Goal: Transaction & Acquisition: Purchase product/service

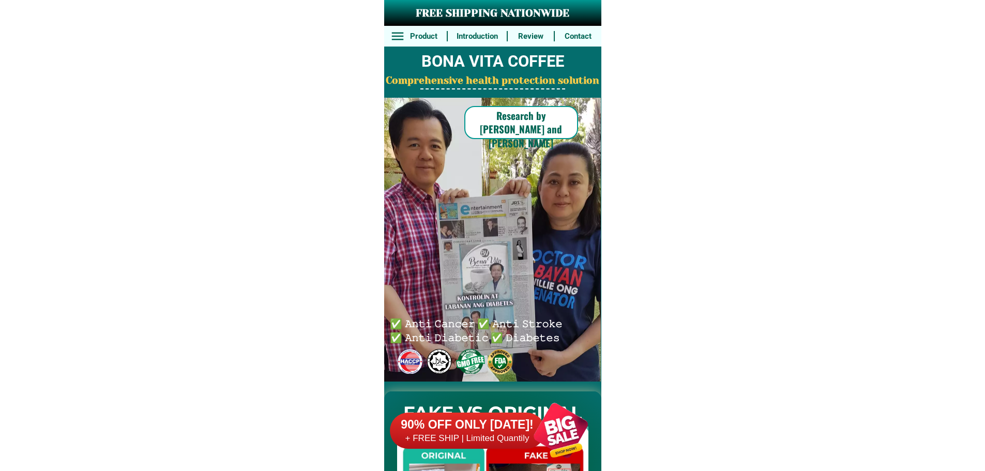
click at [536, 424] on div at bounding box center [560, 430] width 81 height 81
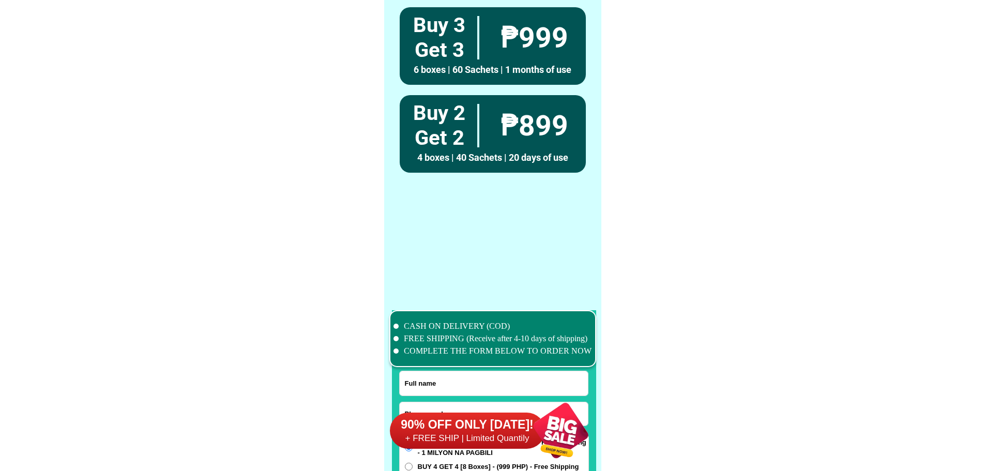
scroll to position [8038, 0]
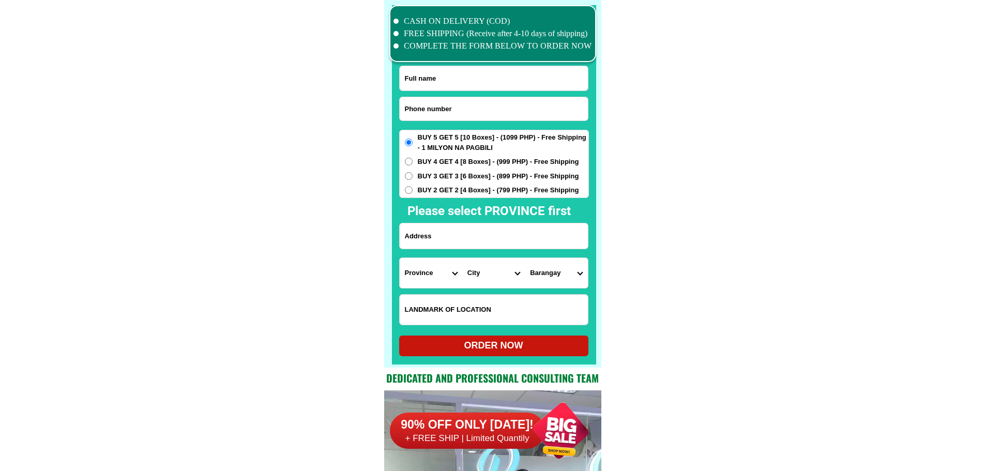
click at [472, 111] on input "Input phone_number" at bounding box center [494, 108] width 188 height 23
click at [472, 108] on input "Input phone_number" at bounding box center [494, 108] width 188 height 23
click at [458, 109] on input "Input phone_number" at bounding box center [494, 108] width 188 height 23
click at [459, 109] on input "Input phone_number" at bounding box center [494, 108] width 188 height 23
click at [455, 108] on input "Input phone_number" at bounding box center [494, 108] width 188 height 23
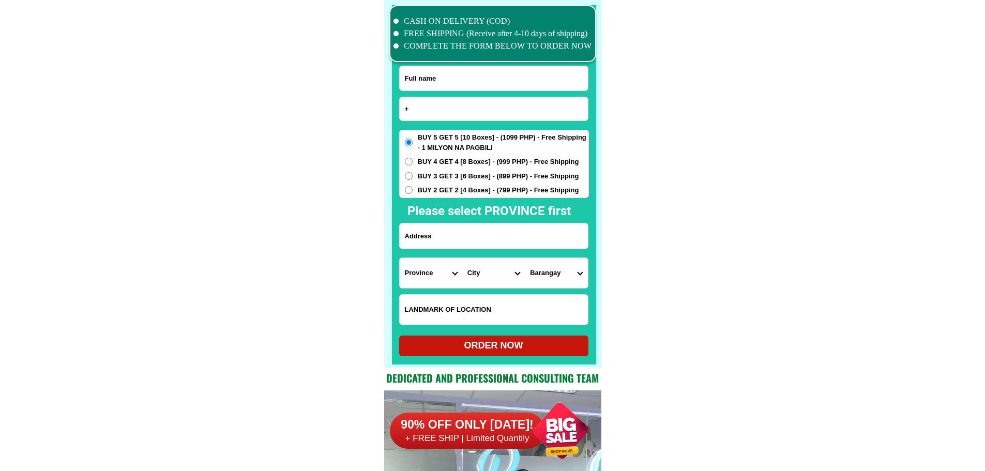
paste input "639564685923"
type input "+639564685923"
click at [435, 89] on input "Input full_name" at bounding box center [494, 78] width 188 height 24
paste input "Latosa dress shop bgry libot calinog iloilo"
type input "Latosa dress shop bgry libot calinog iloilo"
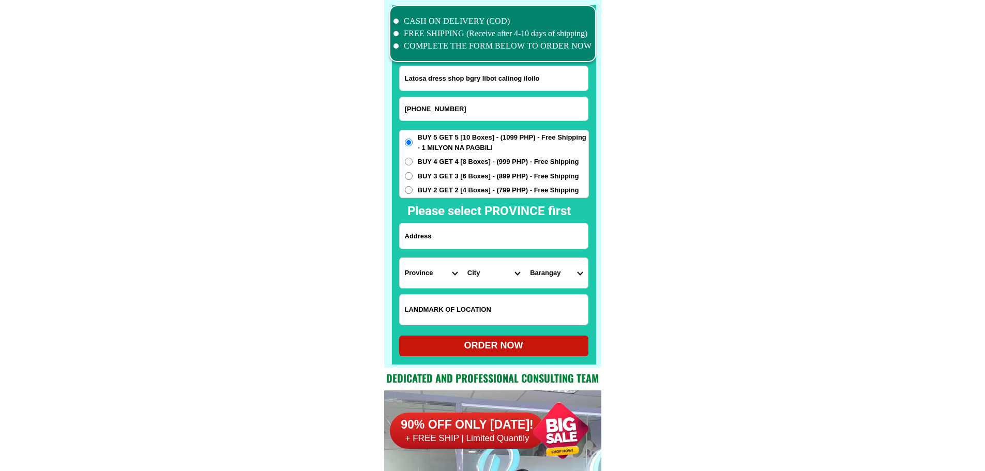
click at [467, 306] on input "Input LANDMARKOFLOCATION" at bounding box center [494, 310] width 188 height 30
paste input "Infront of eglisia ni cristo"
type input "Infront of eglisia ni cristo"
click at [483, 232] on input "Input address" at bounding box center [494, 235] width 188 height 25
paste input "Branggay libot"
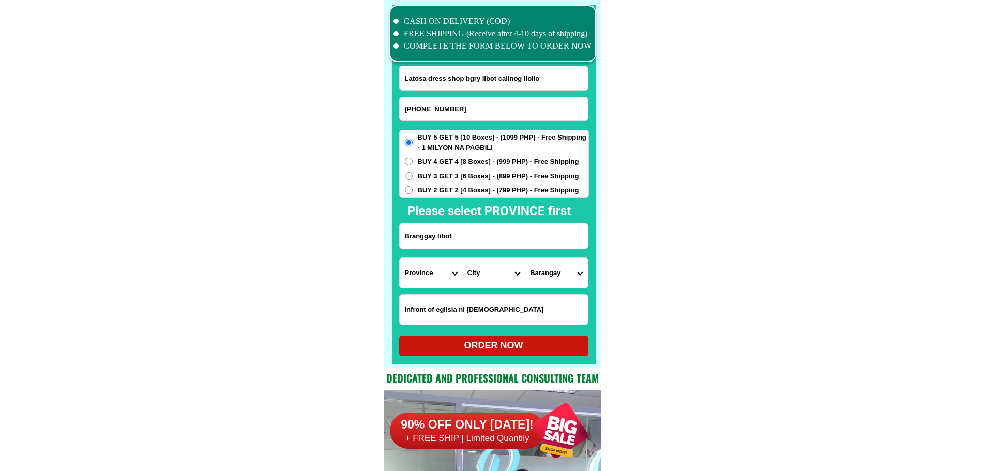
type input "Branggay libot"
click at [424, 272] on select "Province [GEOGRAPHIC_DATA] [GEOGRAPHIC_DATA][PERSON_NAME][GEOGRAPHIC_DATA][GEOG…" at bounding box center [431, 273] width 63 height 30
select select "63_151"
click at [502, 277] on select "City Ajuy Alimodian Anilao Badiangan Balasan Banate Barotac-nuevo Barotac-viejo…" at bounding box center [493, 273] width 63 height 30
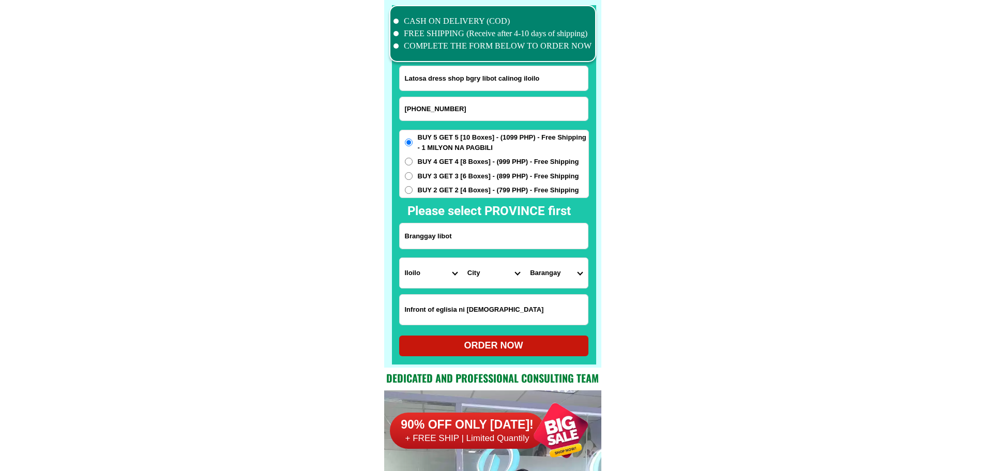
select select "63_1513048"
click at [566, 281] on select "Barangay Agcalaga Aglibacao Aglonok Alibunan Badlan grande Badlan pequeno Badu …" at bounding box center [556, 273] width 63 height 30
click at [569, 276] on select "Barangay Agcalaga Aglibacao Aglonok Alibunan Badlan grande Badlan pequeno Badu …" at bounding box center [556, 273] width 63 height 30
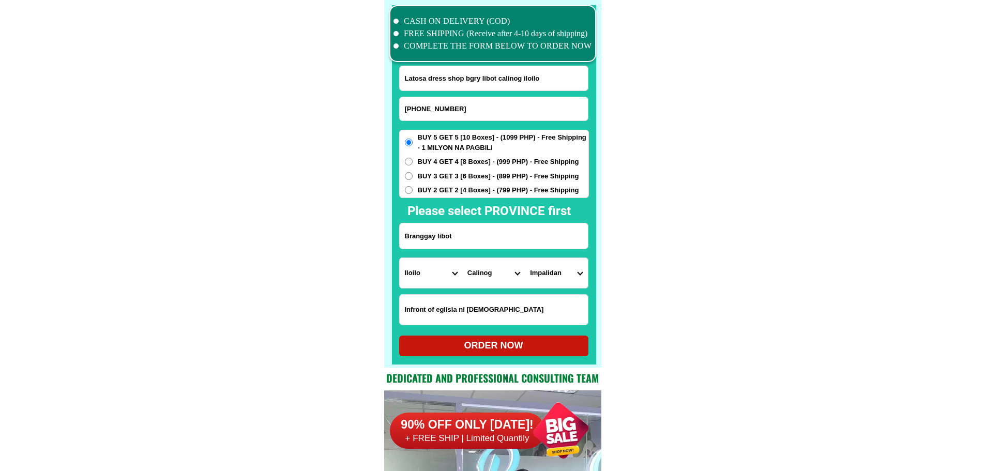
click at [569, 276] on select "Barangay Agcalaga Aglibacao Aglonok Alibunan Badlan grande Badlan pequeno Badu …" at bounding box center [556, 273] width 63 height 30
select select "63_15130483852"
click at [501, 176] on span "BUY 3 GET 3 [6 Boxes] - (899 PHP) - Free Shipping" at bounding box center [498, 176] width 161 height 10
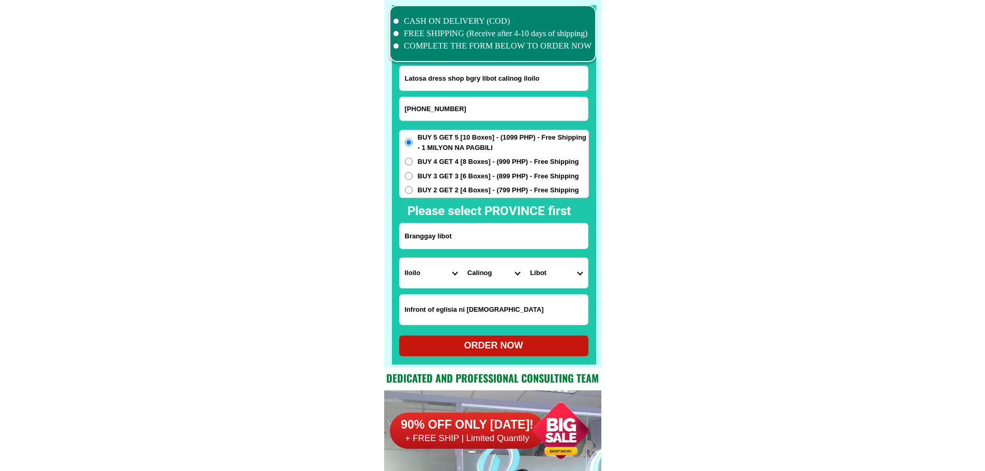
click at [413, 176] on input "BUY 3 GET 3 [6 Boxes] - (899 PHP) - Free Shipping" at bounding box center [409, 176] width 8 height 8
radio input "true"
click at [493, 342] on div "ORDER NOW" at bounding box center [493, 346] width 189 height 14
type input "Branggay libot"
radio input "true"
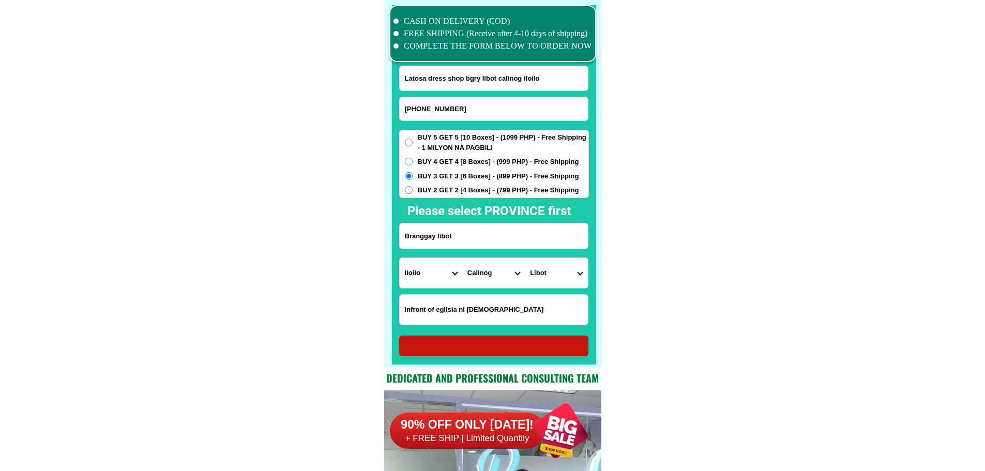
radio input "true"
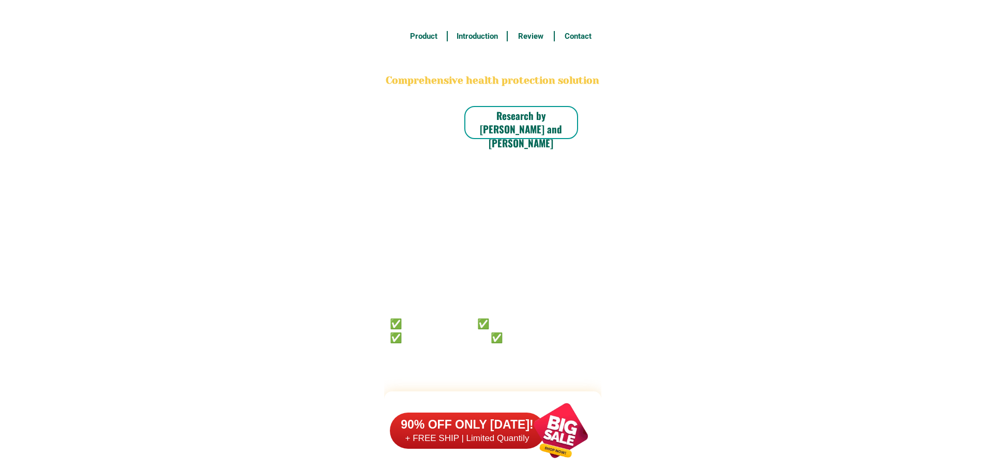
scroll to position [8038, 0]
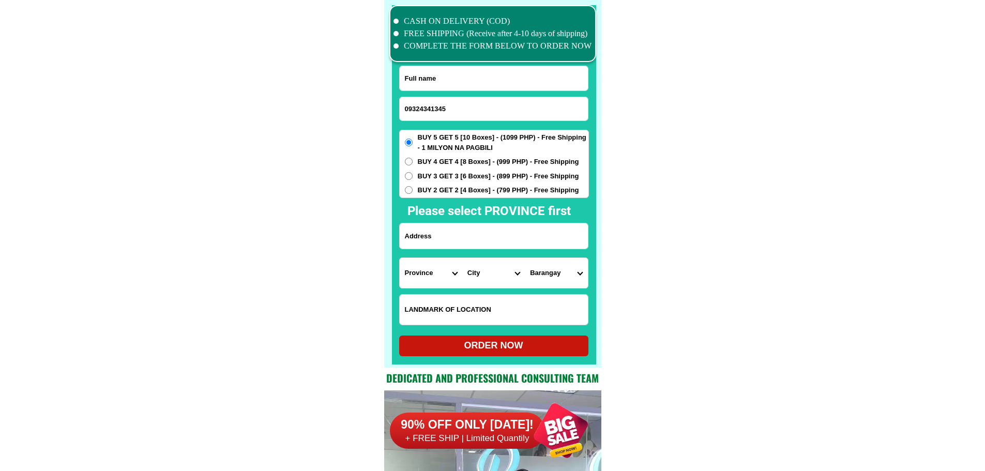
type input "09324341345"
click at [452, 78] on input "Input full_name" at bounding box center [494, 78] width 188 height 24
paste input "Steve Curso"
type input "Steve Curso"
click at [479, 228] on input "Input address" at bounding box center [494, 235] width 188 height 25
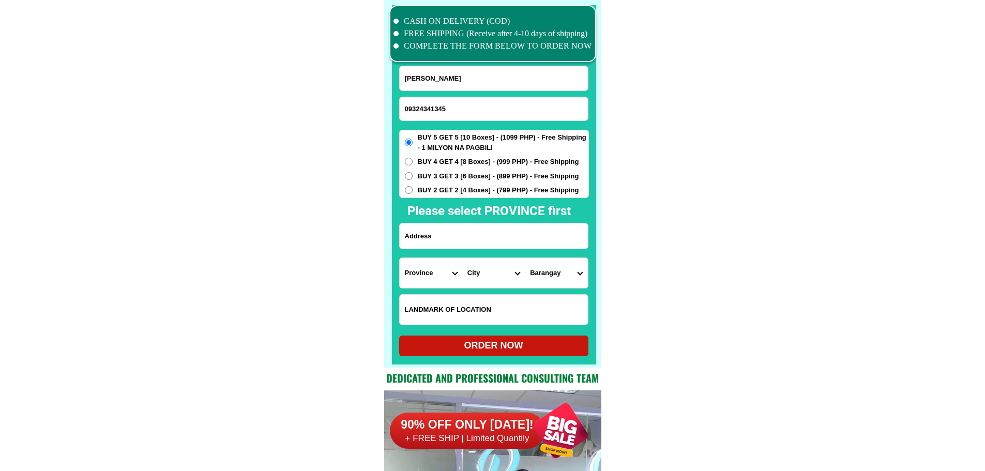
paste input "4070 Forest Hills Road, Banawa. ( near Virginia Hills, Guadalupe"
type input "4070 Forest Hills Road, Banawa. ( near Virginia Hills, Guadalupe"
click at [480, 301] on input "Input LANDMARKOFLOCATION" at bounding box center [494, 310] width 188 height 30
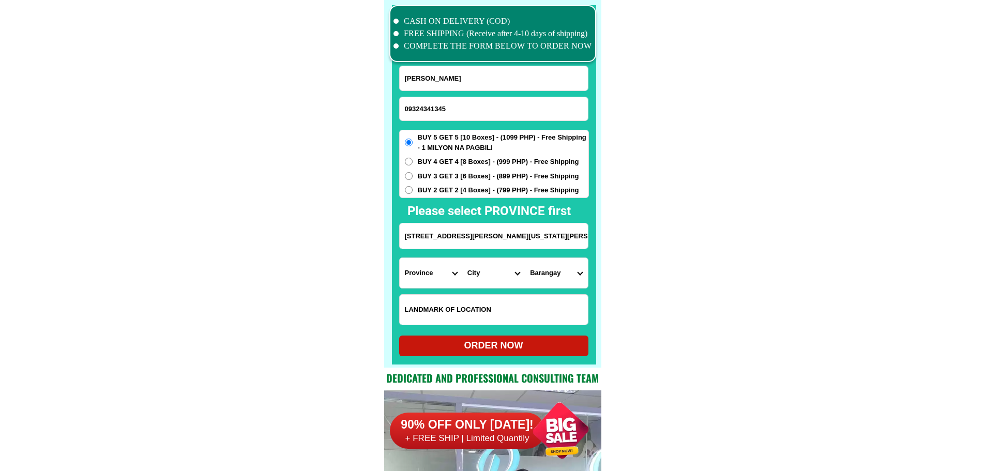
paste input "Going to Villa Natividad Subd/ Kalubihan"
type input "Going to Villa Natividad Subd/ Kalubihan"
drag, startPoint x: 466, startPoint y: 243, endPoint x: 649, endPoint y: 242, distance: 183.0
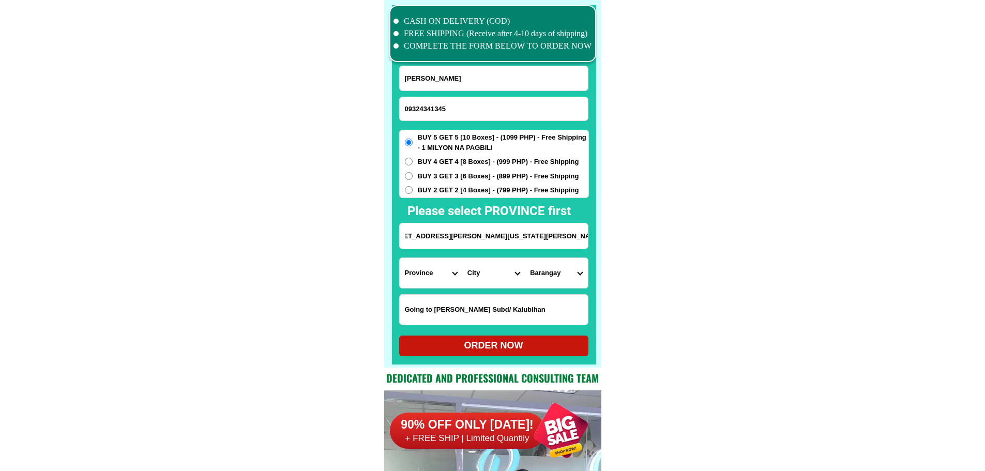
click at [577, 240] on input "4070 Forest Hills Road, Banawa. ( near Virginia Hills, Guadalupe" at bounding box center [494, 235] width 188 height 25
click at [433, 271] on select "Province Abra Agusan-del-norte Agusan-del-sur Aklan Albay Antique Apayao Aurora…" at bounding box center [431, 273] width 63 height 30
select select "63_8"
click at [481, 275] on select "City" at bounding box center [493, 273] width 63 height 30
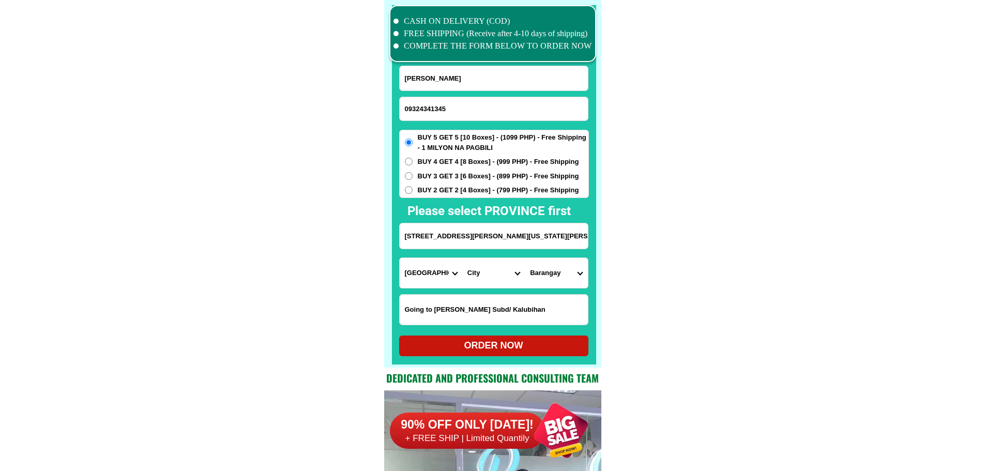
select select "63_865"
click at [553, 274] on select "Barangay Adlaon Agsungot Apas Babag Bacayan Banilad Basak pardo Basak san nicol…" at bounding box center [556, 273] width 63 height 30
click at [559, 278] on select "Barangay Adlaon Agsungot Apas Babag Bacayan Banilad Basak pardo Basak san nicol…" at bounding box center [556, 273] width 63 height 30
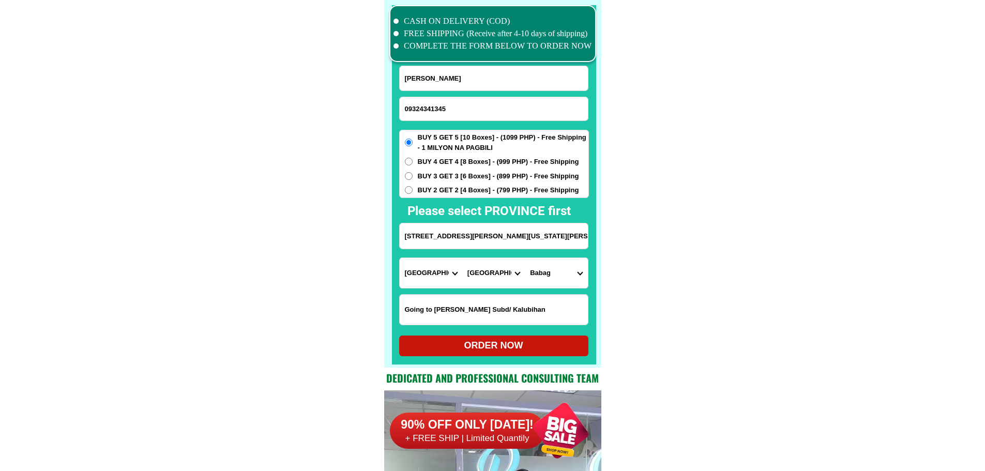
drag, startPoint x: 582, startPoint y: 282, endPoint x: 574, endPoint y: 276, distance: 9.5
click at [582, 282] on select "Barangay Adlaon Agsungot Apas Babag Bacayan Banilad Basak pardo Basak san nicol…" at bounding box center [556, 273] width 63 height 30
click at [571, 275] on select "Barangay Adlaon Agsungot Apas Babag Bacayan Banilad Basak pardo Basak san nicol…" at bounding box center [556, 273] width 63 height 30
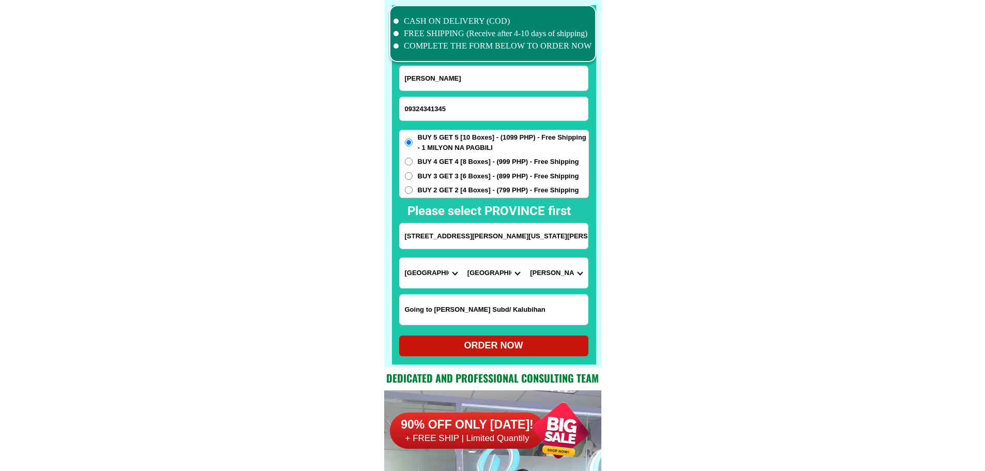
click at [571, 275] on select "Barangay Adlaon Agsungot Apas Babag Bacayan Banilad Basak pardo Basak san nicol…" at bounding box center [556, 273] width 63 height 30
click at [544, 272] on select "Barangay Adlaon Agsungot Apas Babag Bacayan Banilad Basak pardo Basak san nicol…" at bounding box center [556, 273] width 63 height 30
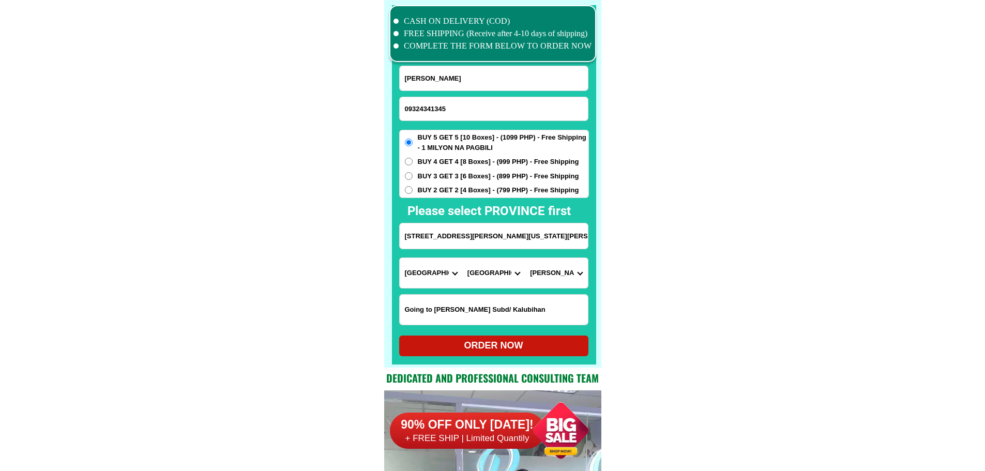
click at [544, 272] on select "Barangay Adlaon Agsungot Apas Babag Bacayan Banilad Basak pardo Basak san nicol…" at bounding box center [556, 273] width 63 height 30
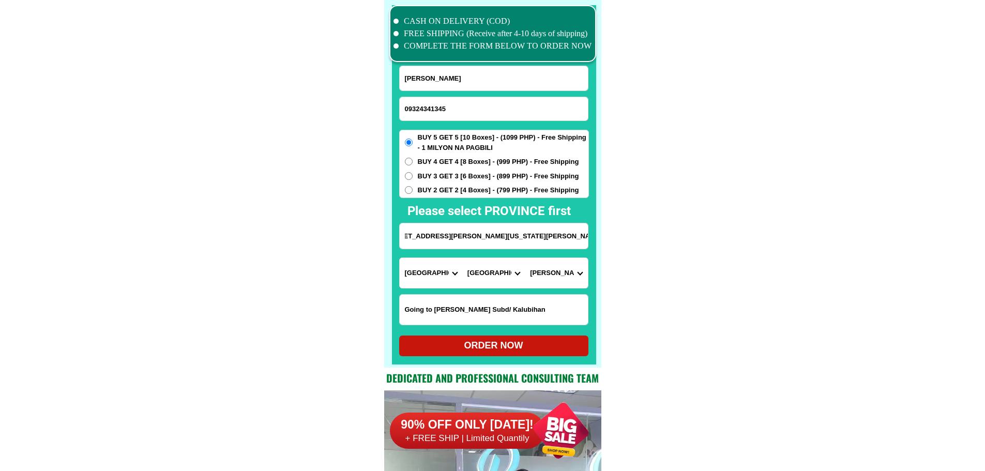
drag, startPoint x: 549, startPoint y: 228, endPoint x: 593, endPoint y: 235, distance: 44.5
click at [593, 235] on div "CASH ON DELIVERY (COD) FREE SHIPPING (Receive after 4-10 days of shipping) COMP…" at bounding box center [492, 184] width 217 height 368
click at [589, 240] on div at bounding box center [494, 184] width 204 height 359
click at [569, 270] on select "Barangay Adlaon Agsungot Apas Babag Bacayan Banilad Basak pardo Basak san nicol…" at bounding box center [556, 273] width 63 height 30
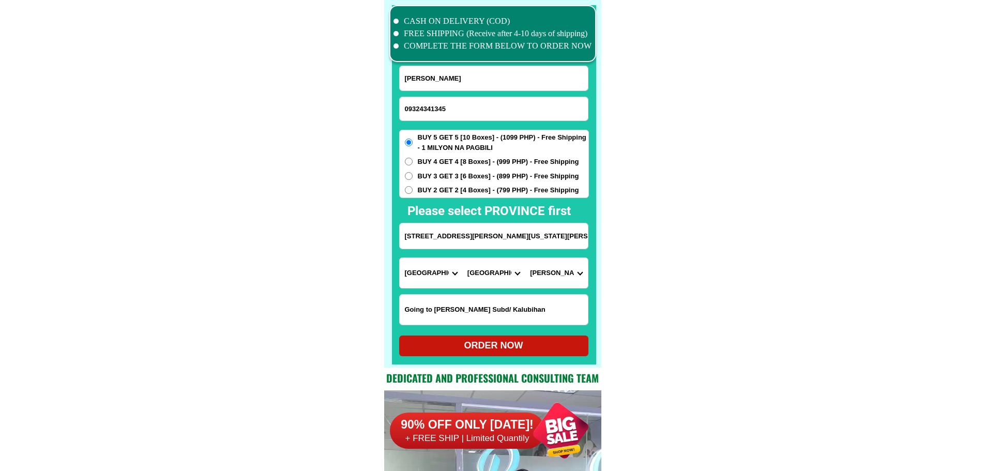
click at [569, 270] on select "Barangay Adlaon Agsungot Apas Babag Bacayan Banilad Basak pardo Basak san nicol…" at bounding box center [556, 273] width 63 height 30
select select "63_8653686"
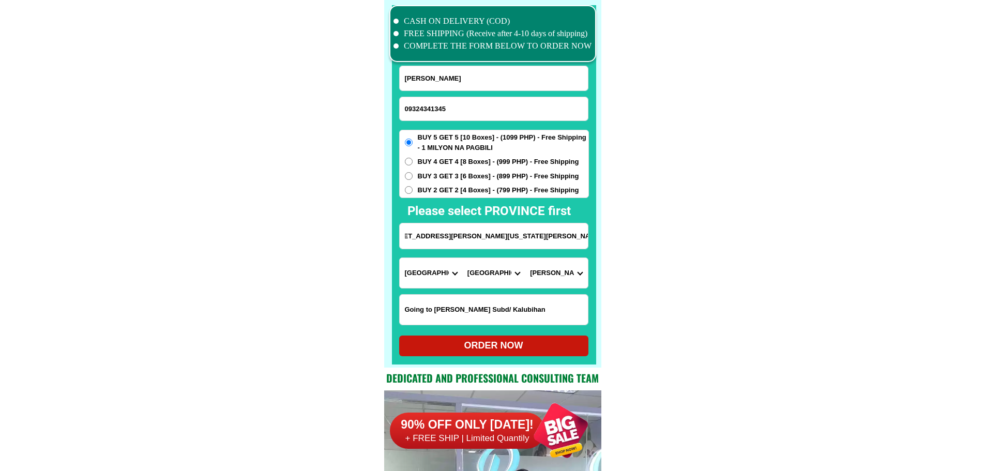
drag, startPoint x: 570, startPoint y: 237, endPoint x: 627, endPoint y: 250, distance: 58.3
click at [580, 243] on input "4070 Forest Hills Road, Banawa. ( near Virginia Hills, Guadalupe" at bounding box center [494, 235] width 188 height 25
click at [490, 346] on div "ORDER NOW" at bounding box center [493, 346] width 189 height 14
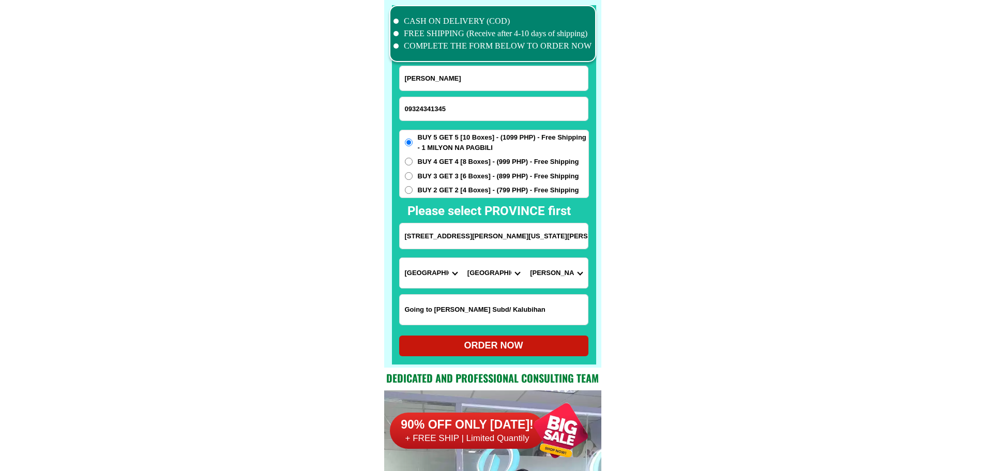
radio input "true"
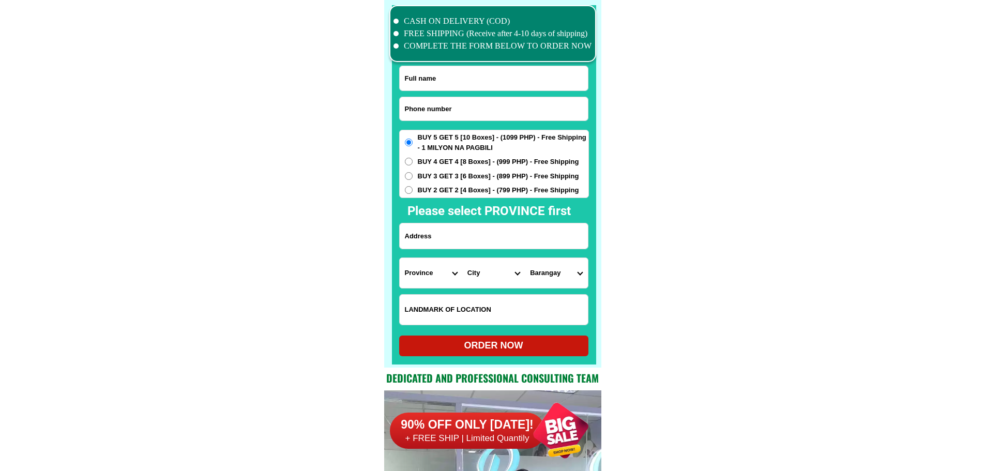
scroll to position [8038, 0]
click at [460, 124] on form "ORDER NOW Province Abra Agusan-del-norte Agusan-del-sur Aklan Albay Antique Apa…" at bounding box center [494, 211] width 190 height 291
paste input "09123741388"
click at [464, 116] on input "Input phone_number" at bounding box center [494, 108] width 188 height 23
type input "09123741388"
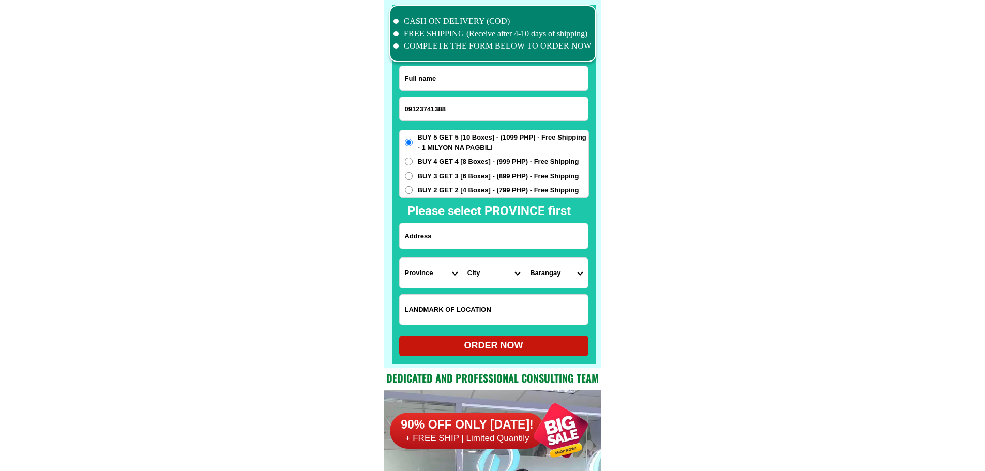
paste input "Luzviminda Castillones"
click at [495, 74] on input "Luzviminda Castillones" at bounding box center [494, 78] width 188 height 24
type input "Luzviminda Castillones"
click at [476, 318] on input "Input LANDMARKOFLOCATION" at bounding box center [494, 310] width 188 height 30
paste input "Gasoline station"
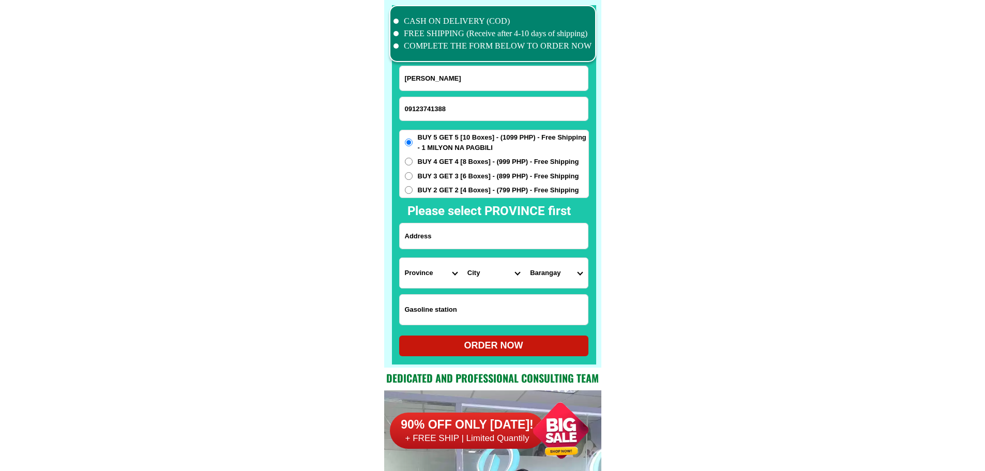
type input "Gasoline station"
click at [437, 279] on select "Province Abra Agusan-del-norte Agusan-del-sur Aklan Albay Antique Apayao Aurora…" at bounding box center [431, 273] width 63 height 30
select select "63_32"
click at [500, 273] on select "City Agoo Aringay Bacnotan Bagulin Balaoan Bangar Bauang Caba La-union-burgos L…" at bounding box center [493, 273] width 63 height 30
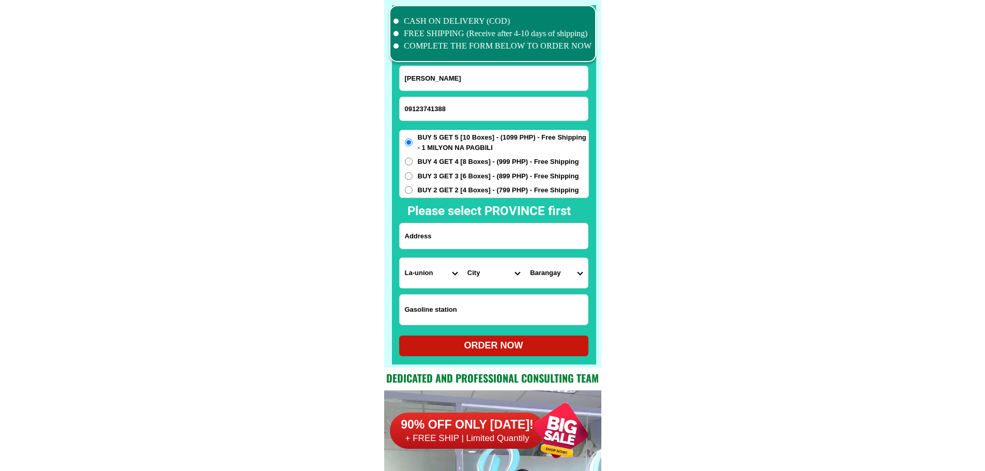
select select "63_323455"
click at [583, 276] on select "Barangay Bautista Gana Juan cartas Las-ud Liquicia Poblacion norte Poblacion su…" at bounding box center [556, 273] width 63 height 30
select select "63_32345548816"
drag, startPoint x: 716, startPoint y: 278, endPoint x: 678, endPoint y: 278, distance: 37.7
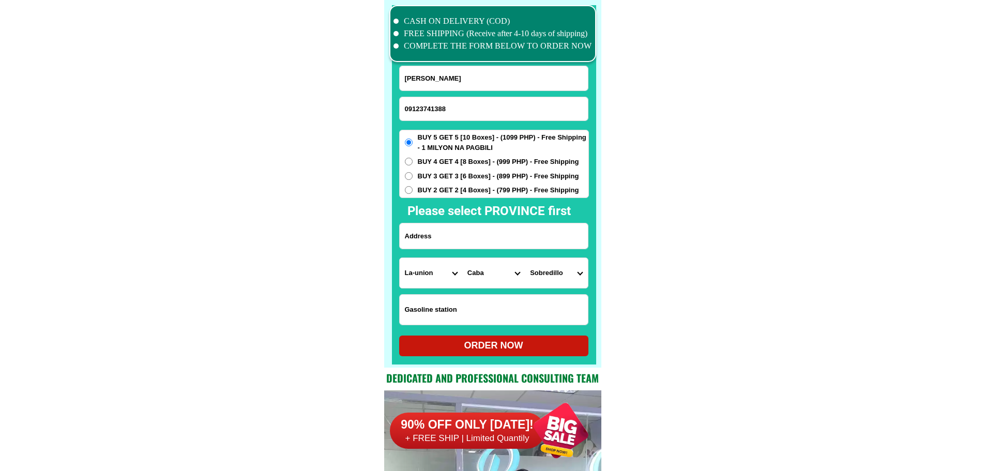
click at [461, 224] on input "Input address" at bounding box center [494, 235] width 188 height 25
type input "caba la union sobredilo"
click at [503, 359] on div at bounding box center [494, 184] width 204 height 359
click at [508, 342] on div "ORDER NOW" at bounding box center [493, 346] width 189 height 14
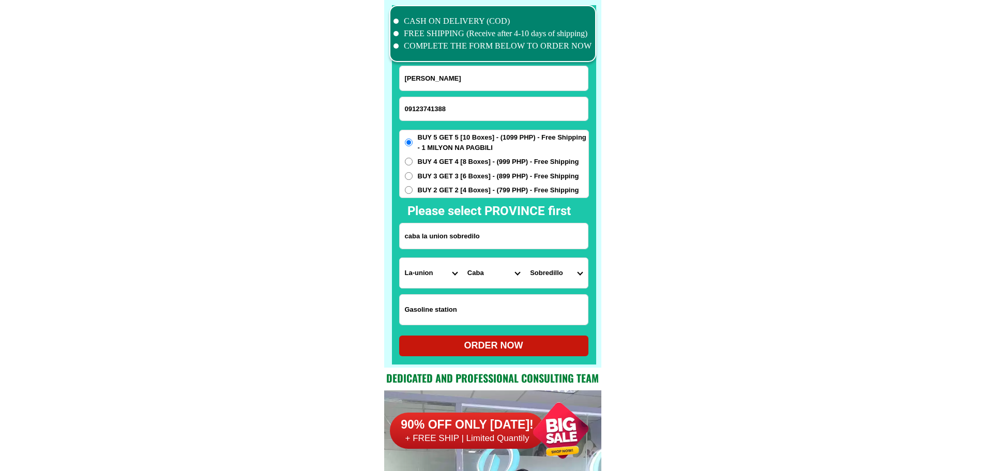
radio input "true"
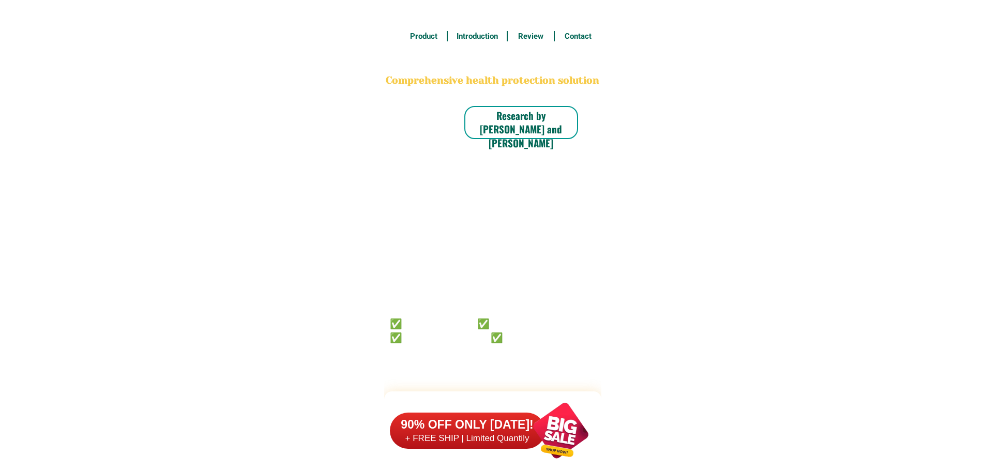
scroll to position [8038, 0]
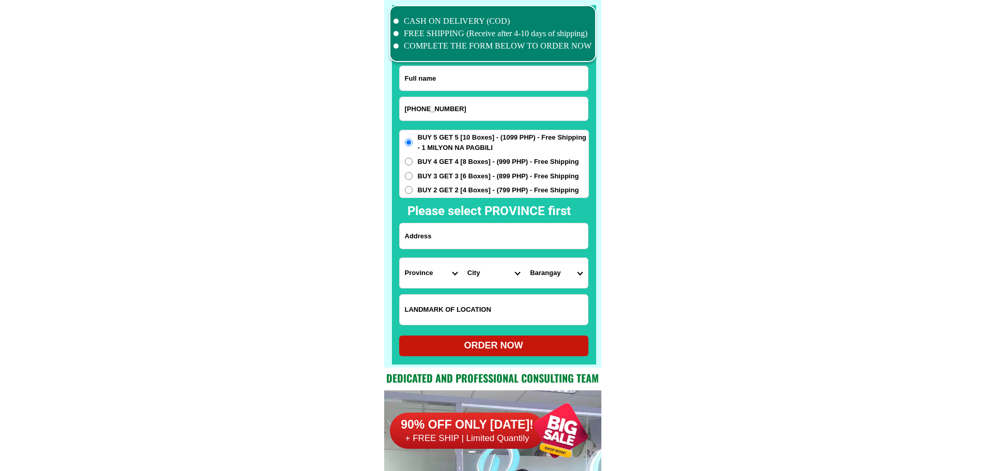
type input "[PHONE_NUMBER]"
click at [467, 81] on input "Input full_name" at bounding box center [494, 78] width 188 height 24
type input "lee"
click at [516, 233] on input "Input address" at bounding box center [494, 235] width 188 height 25
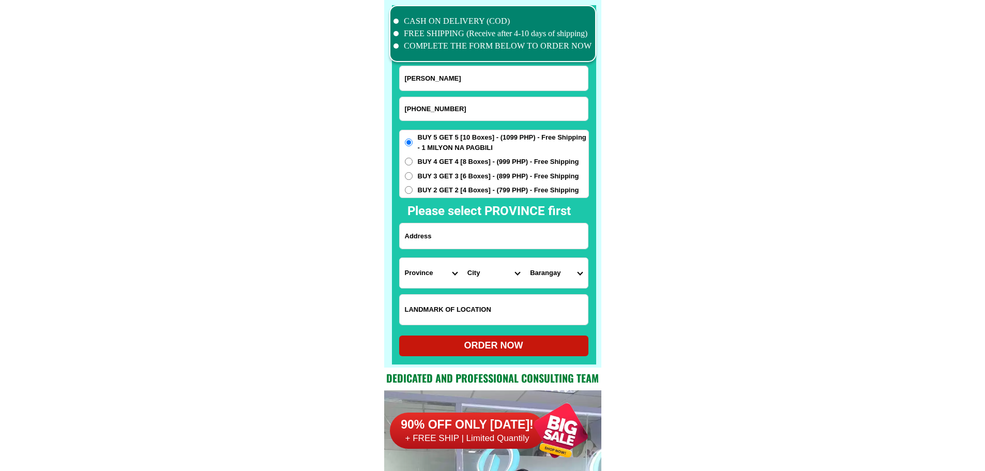
paste input "blk 50 lot 37 phase 2 pinagsama taguig city @ valeriano store"
type input "blk 50 lot 37 phase 2 pinagsama taguig city @ valeriano store"
click at [430, 277] on select "Province [GEOGRAPHIC_DATA] [GEOGRAPHIC_DATA][PERSON_NAME][GEOGRAPHIC_DATA][GEOG…" at bounding box center [431, 273] width 63 height 30
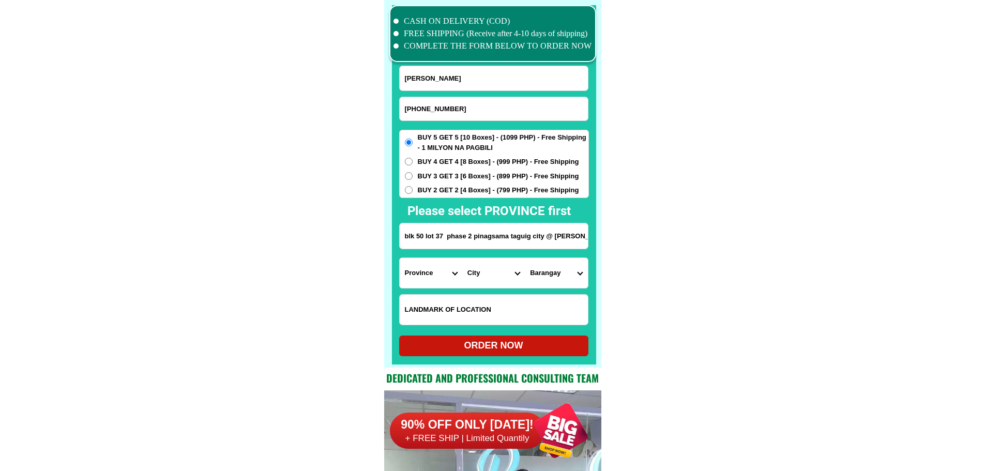
select select "63_219"
click at [480, 277] on select "City" at bounding box center [493, 273] width 63 height 30
select select "63_2191611"
click at [566, 287] on select "Barangay Bagumbayan Bambang Calzada Central bicutan Central signal village Fort…" at bounding box center [556, 273] width 63 height 30
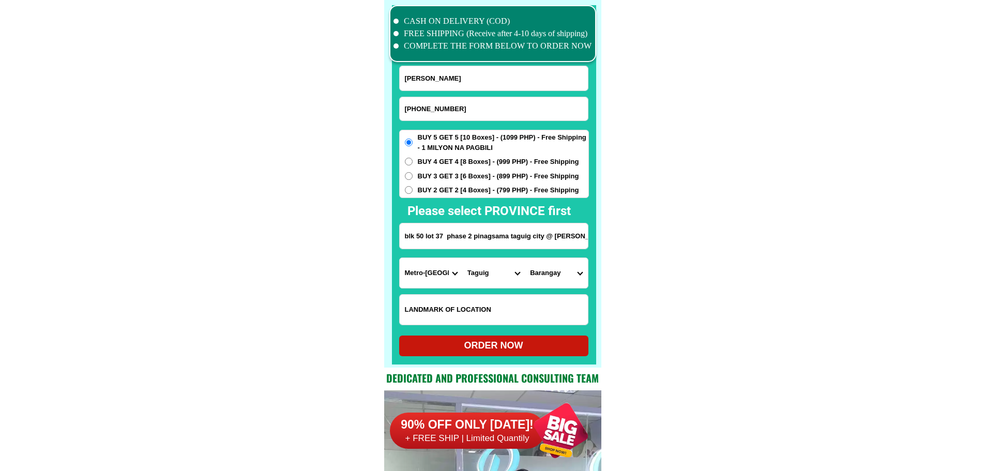
select select "63_21916117694"
drag, startPoint x: 782, startPoint y: 329, endPoint x: 698, endPoint y: 336, distance: 84.1
click at [559, 342] on div "ORDER NOW" at bounding box center [493, 346] width 189 height 14
radio input "true"
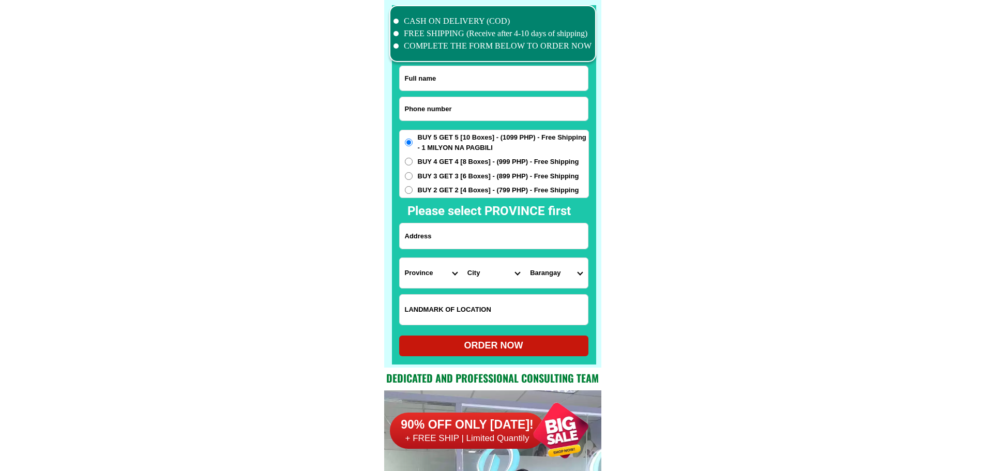
scroll to position [8038, 0]
